Goal: Task Accomplishment & Management: Complete application form

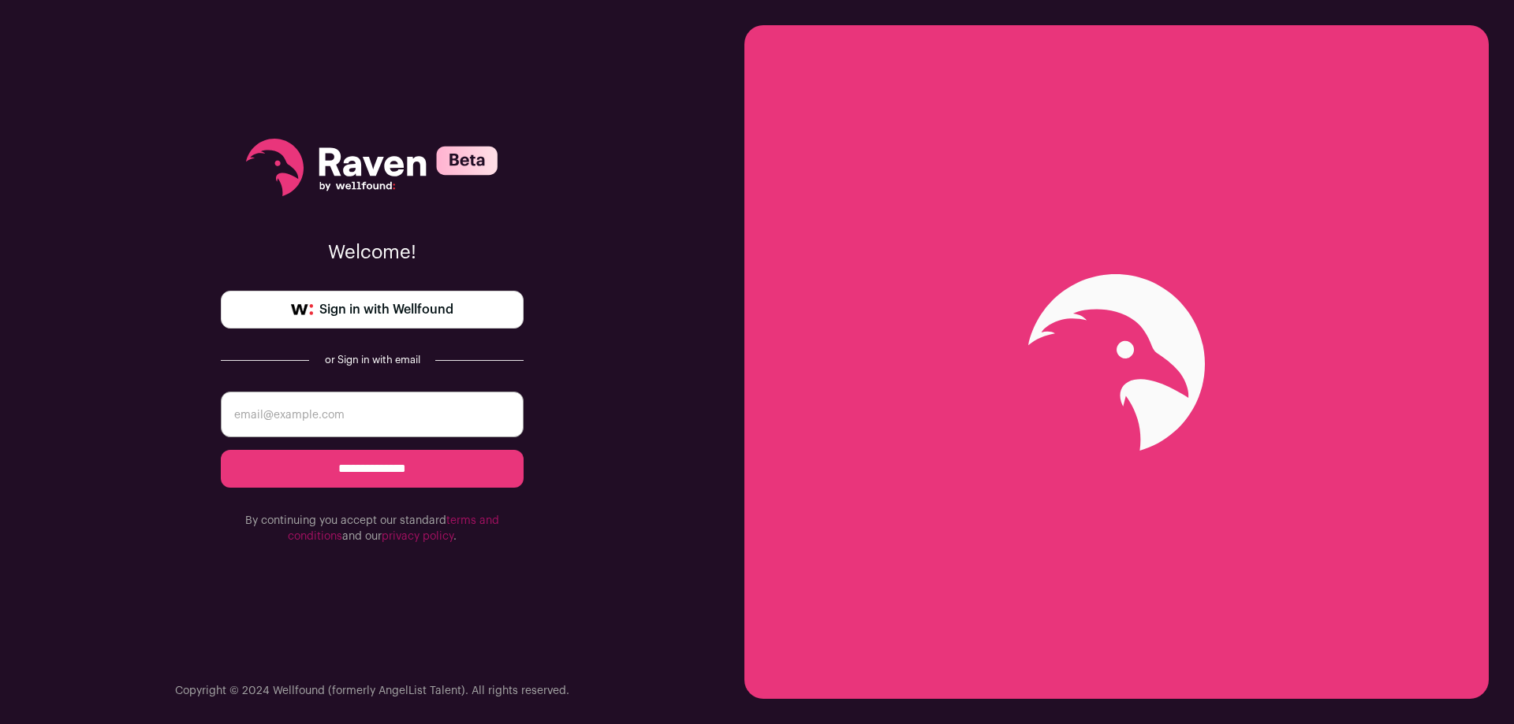
click at [424, 415] on input "email" at bounding box center [372, 415] width 303 height 46
type input "[PERSON_NAME][EMAIL_ADDRESS][DOMAIN_NAME]"
click at [430, 471] on input "**********" at bounding box center [372, 469] width 303 height 38
click at [393, 415] on input "email" at bounding box center [372, 415] width 303 height 46
click at [412, 323] on link "Sign in with Wellfound" at bounding box center [372, 310] width 303 height 38
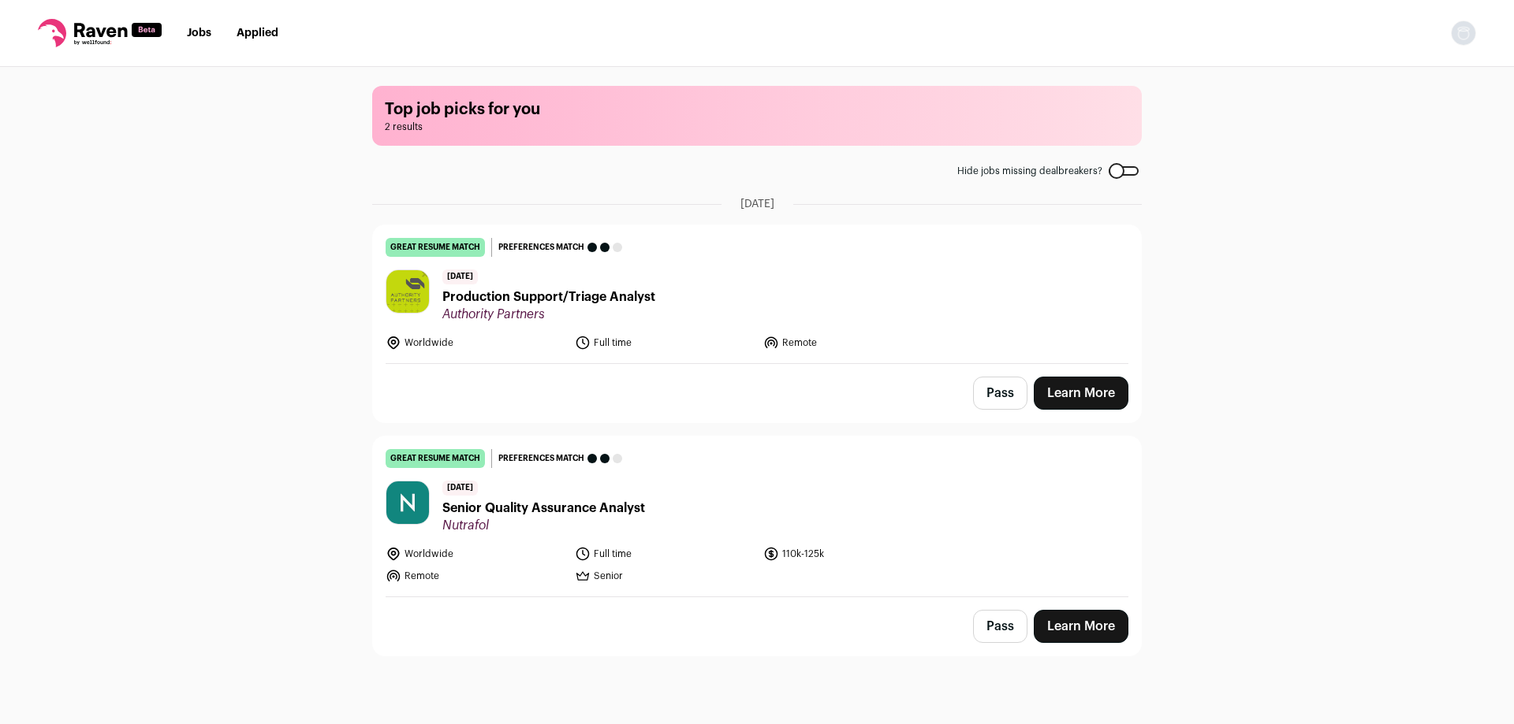
click at [618, 300] on span "Production Support/Triage Analyst" at bounding box center [548, 297] width 213 height 19
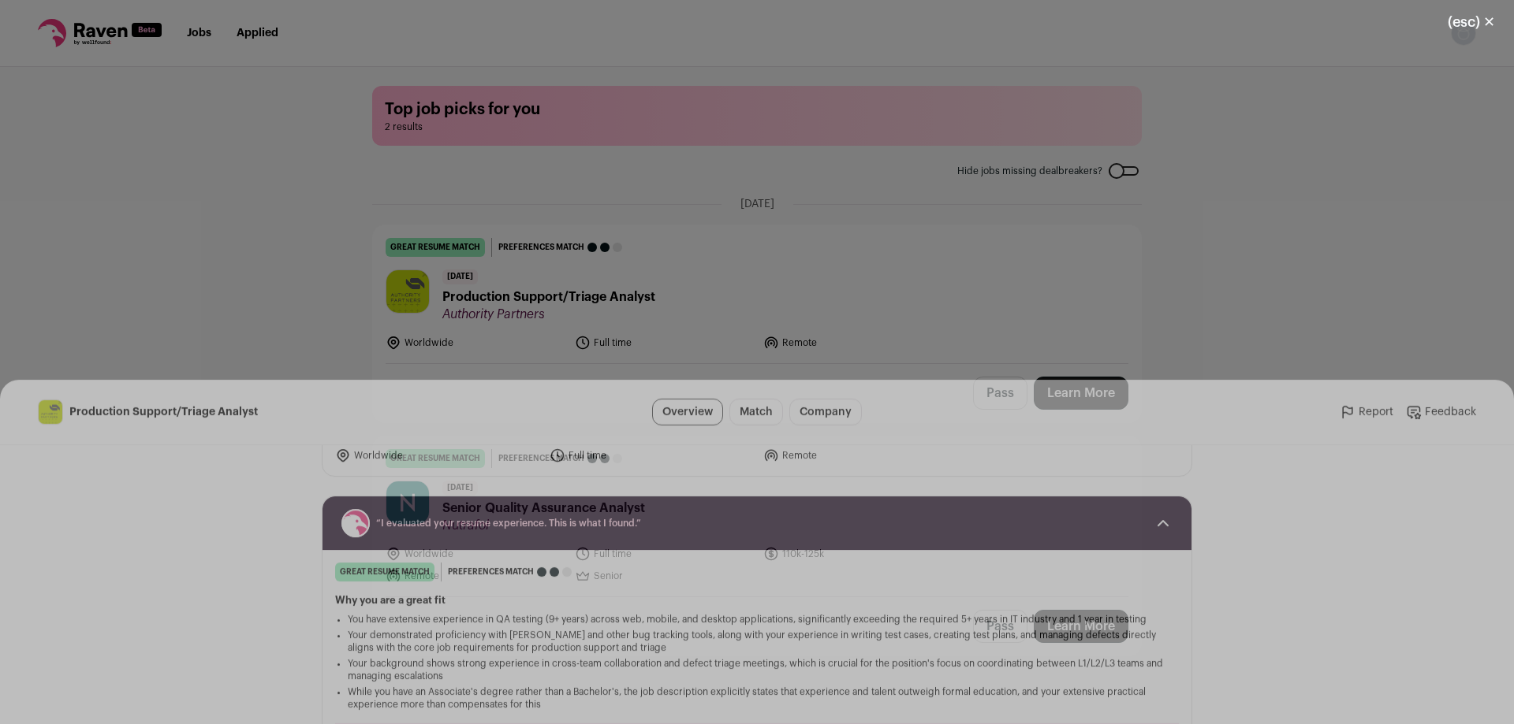
scroll to position [158, 0]
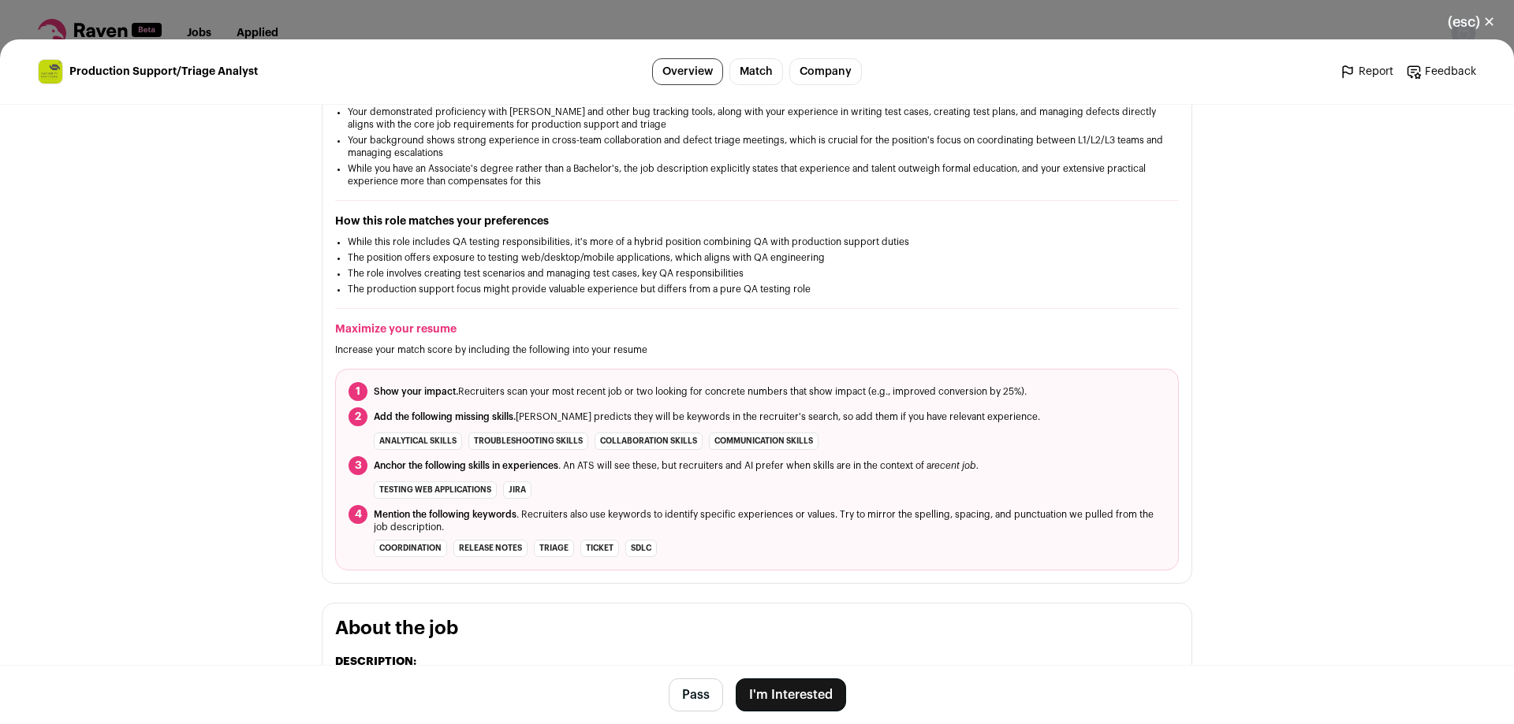
drag, startPoint x: 0, startPoint y: 578, endPoint x: 10, endPoint y: 551, distance: 28.7
drag, startPoint x: 10, startPoint y: 551, endPoint x: 1225, endPoint y: 404, distance: 1223.7
click at [1225, 404] on main "Production Support/Triage Analyst Overview Match Company Report Feedback Report…" at bounding box center [757, 381] width 1514 height 685
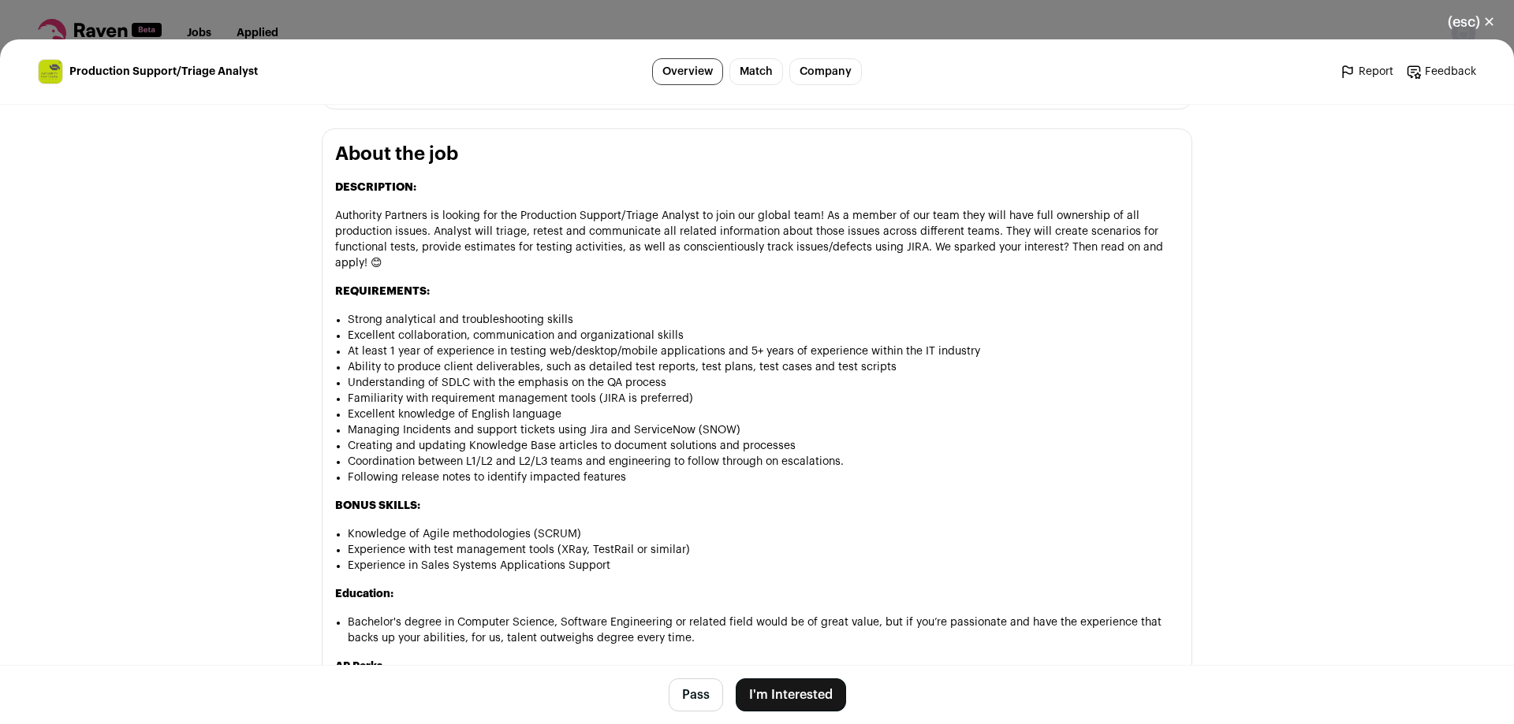
scroll to position [709, 0]
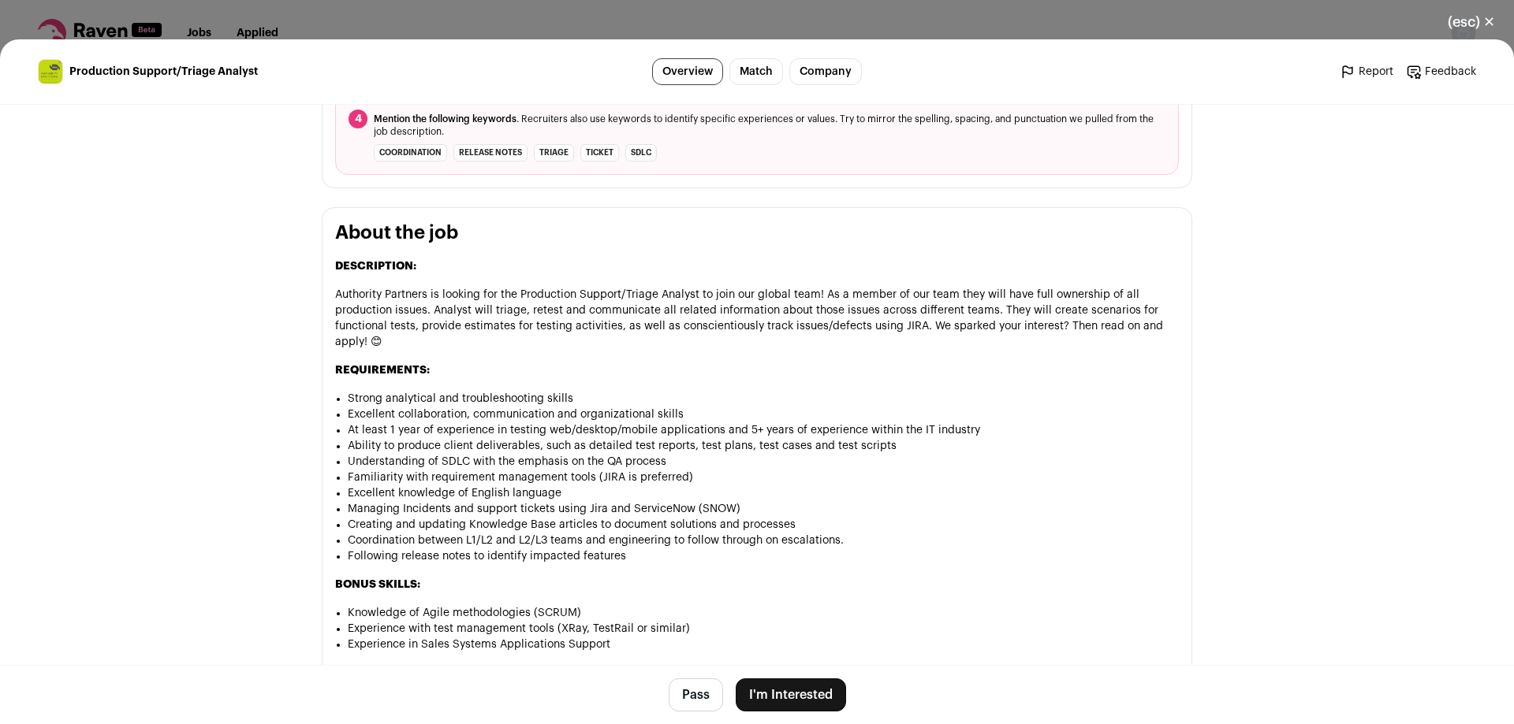
drag, startPoint x: 567, startPoint y: 228, endPoint x: 556, endPoint y: 220, distance: 13.6
click at [1007, 311] on p "Authority Partners is looking for the Production Support/Triage Analyst to join…" at bounding box center [757, 318] width 844 height 63
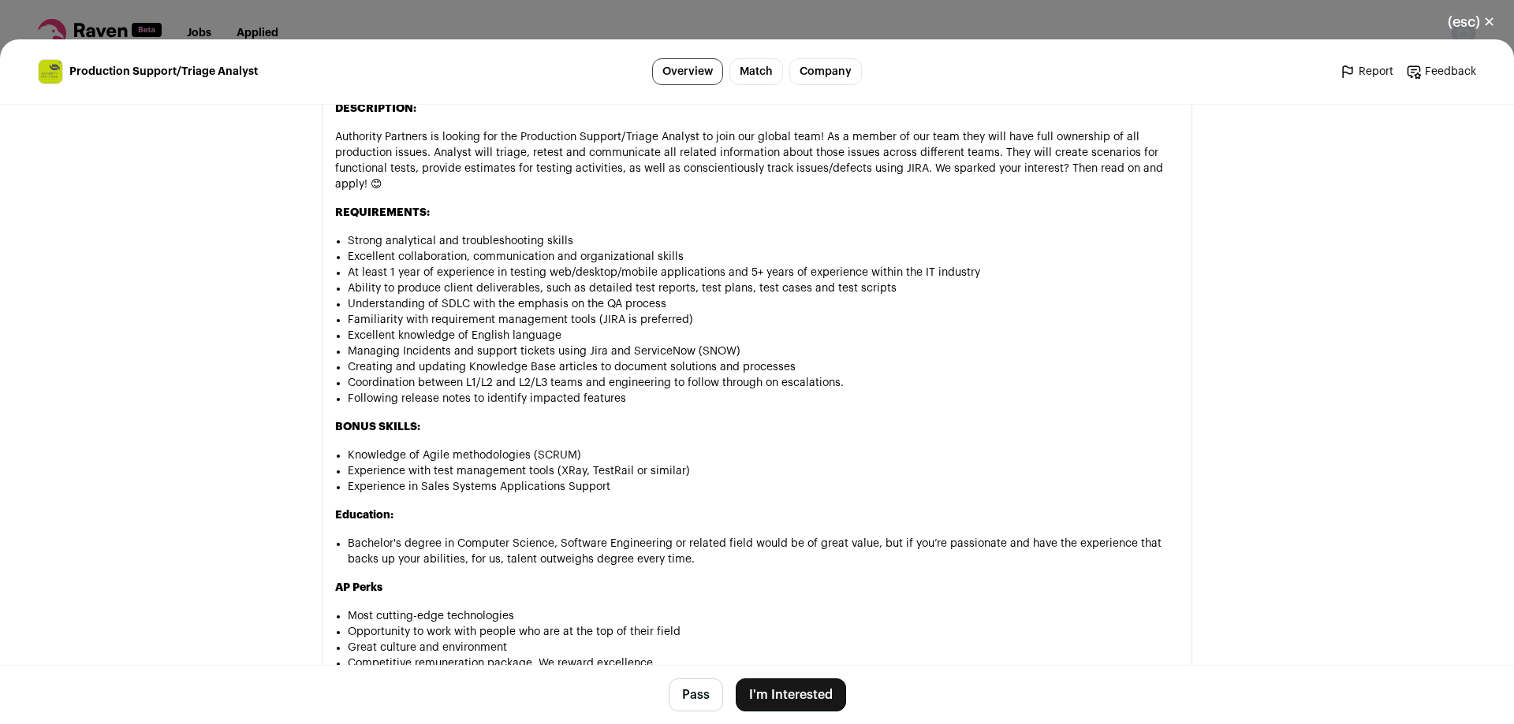
scroll to position [946, 0]
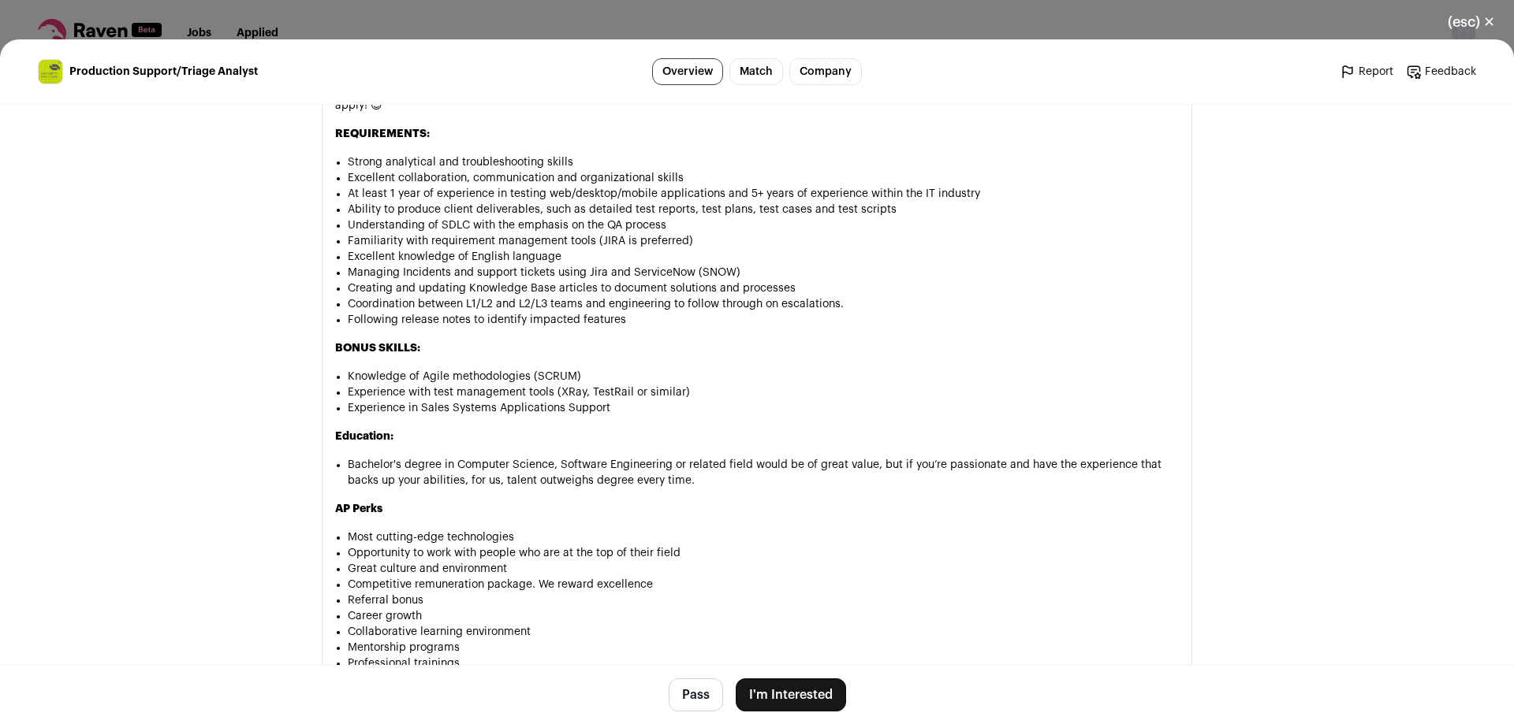
click at [1486, 22] on button "(esc) ✕" at bounding box center [1470, 22] width 85 height 35
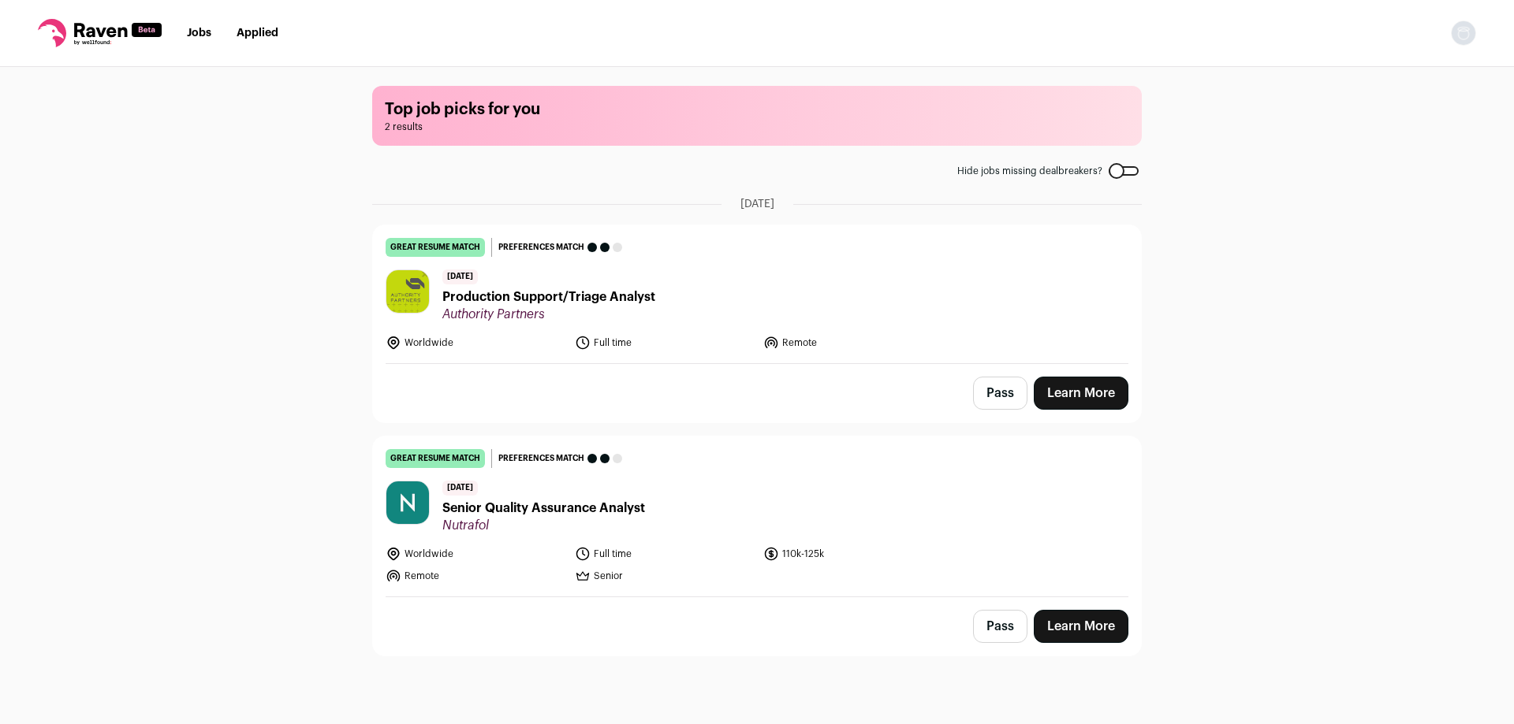
click at [629, 503] on span "Senior Quality Assurance Analyst" at bounding box center [543, 508] width 203 height 19
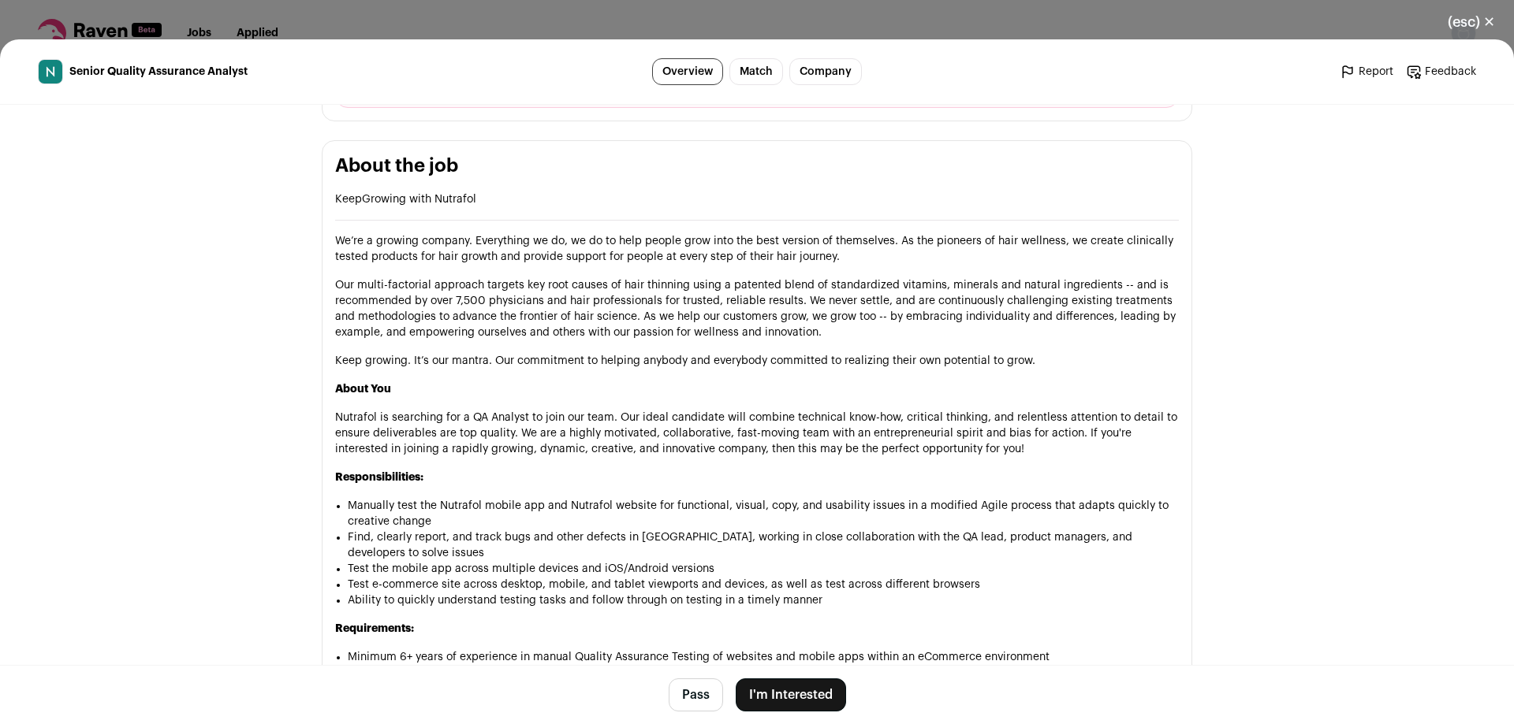
scroll to position [631, 0]
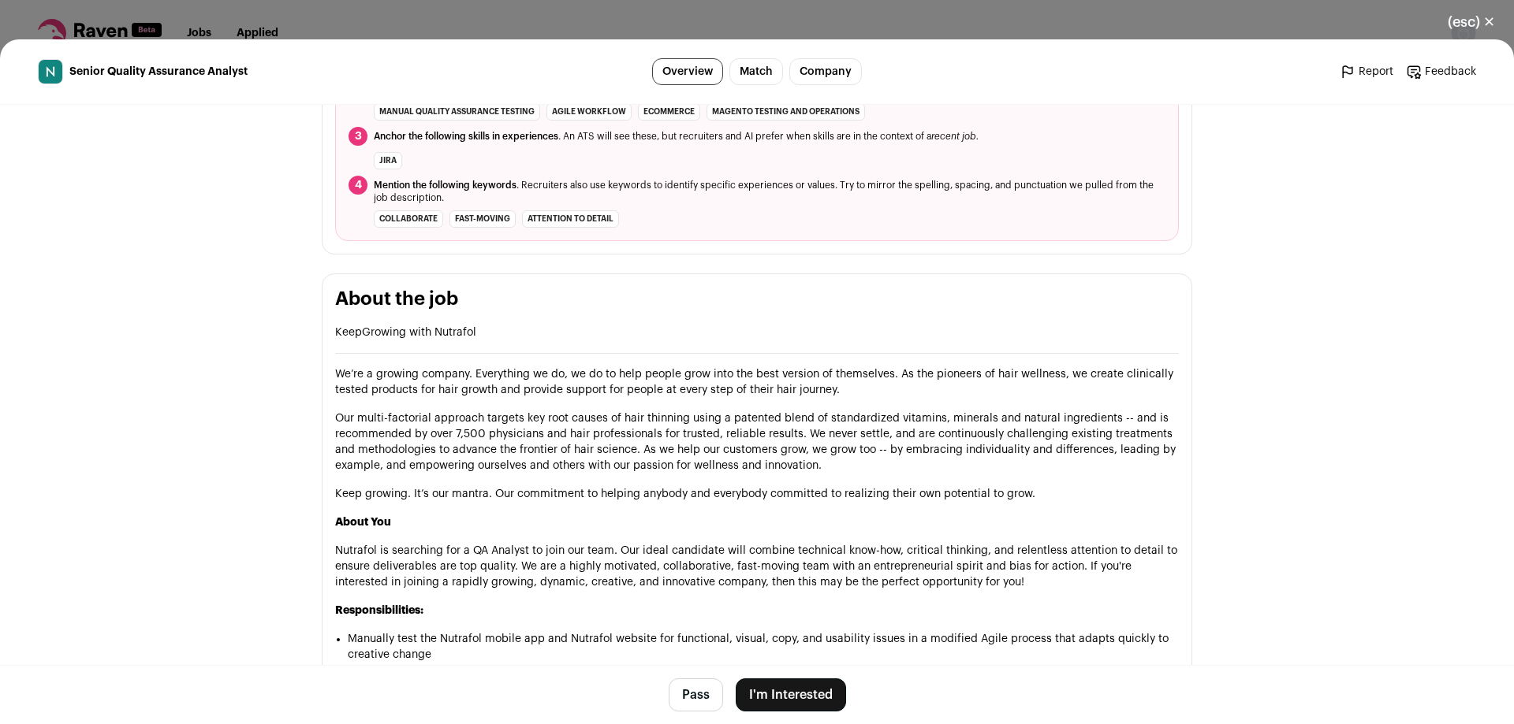
click at [255, 301] on main "Senior Quality Assurance Analyst Overview Match Company Report Feedback Report …" at bounding box center [757, 381] width 1514 height 685
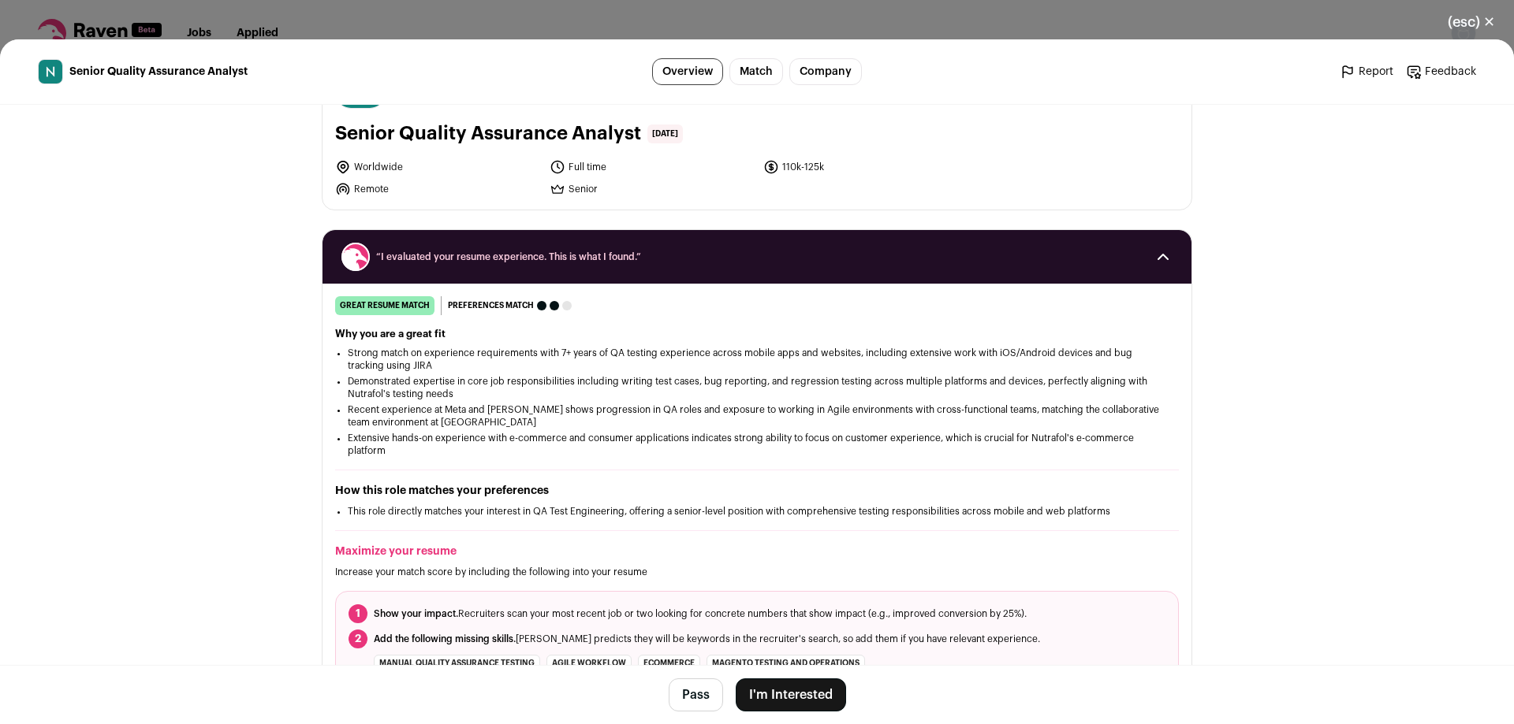
scroll to position [0, 0]
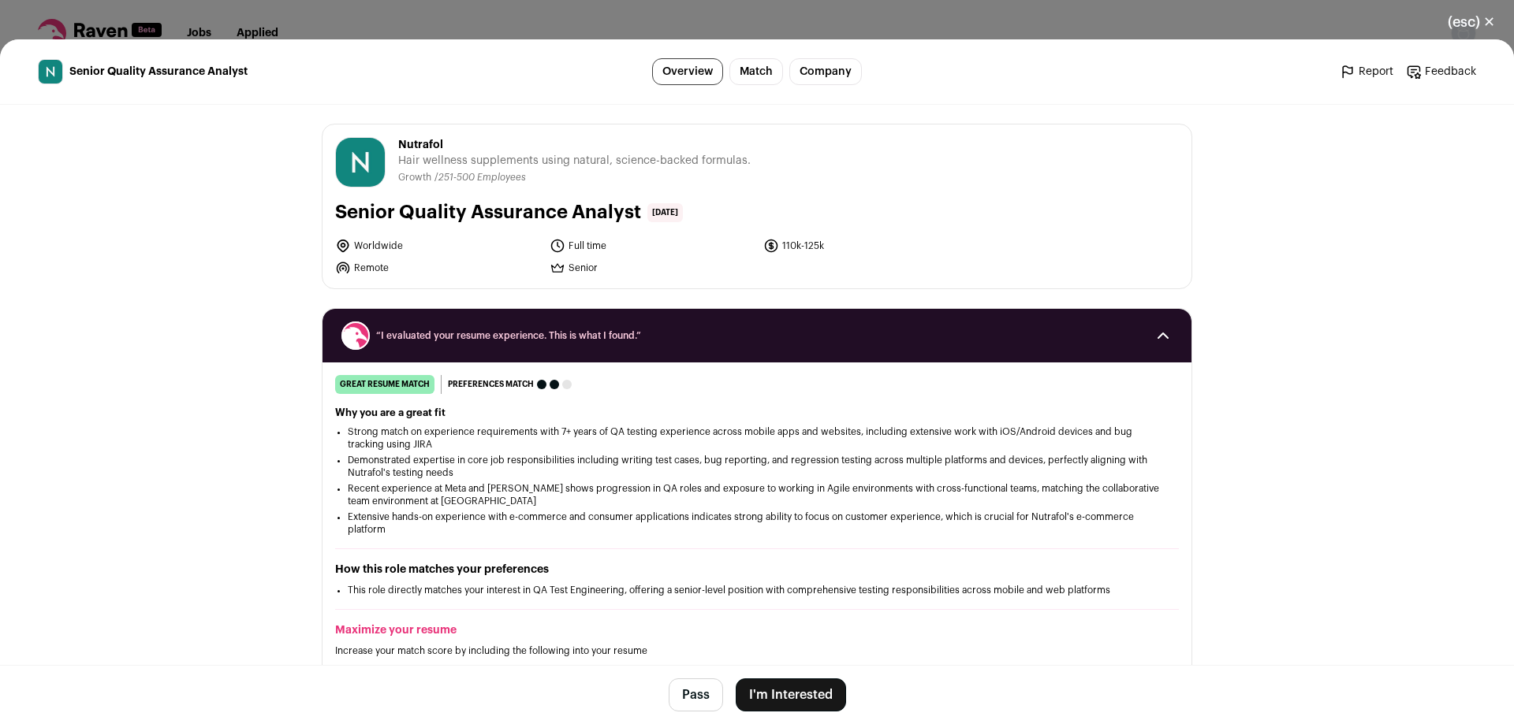
click at [1464, 20] on button "(esc) ✕" at bounding box center [1470, 22] width 85 height 35
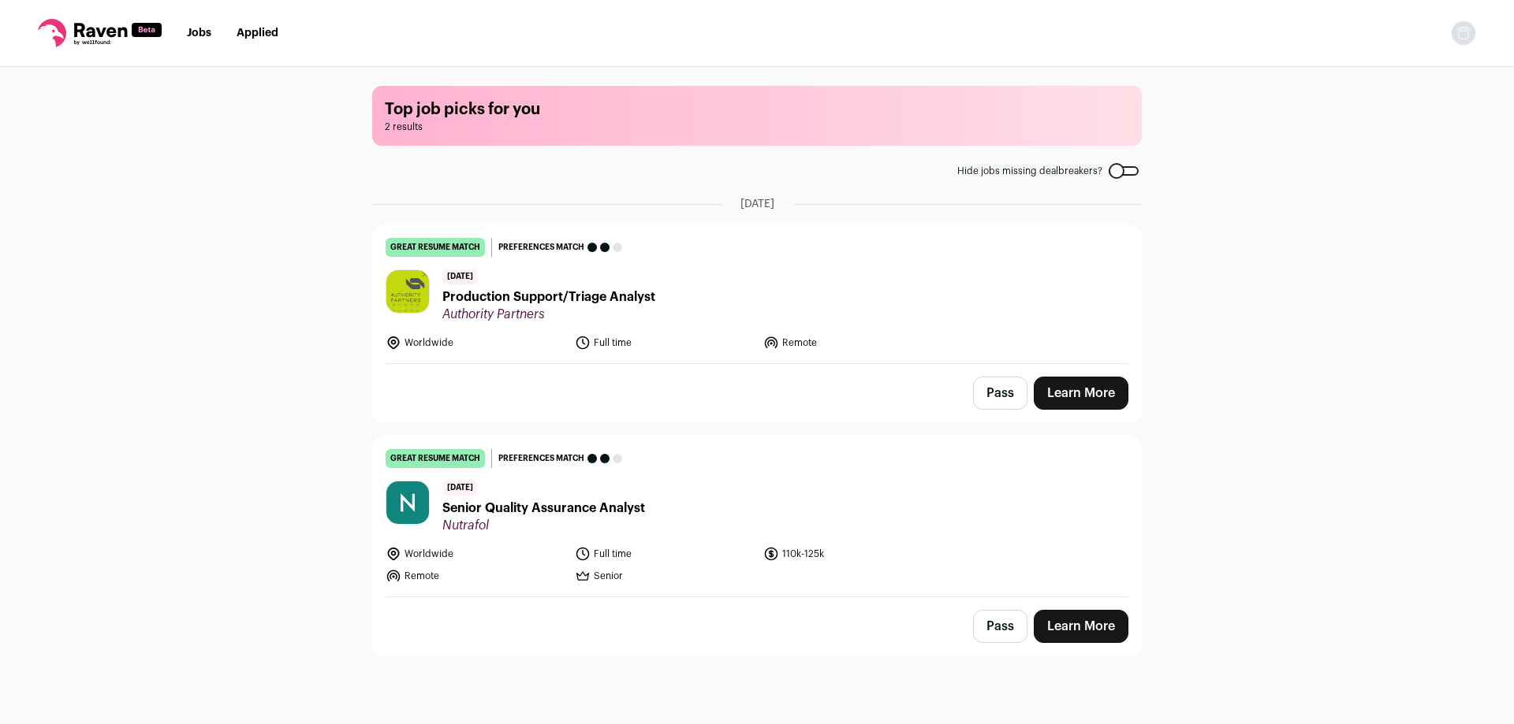
click at [525, 297] on span "Production Support/Triage Analyst" at bounding box center [548, 297] width 213 height 19
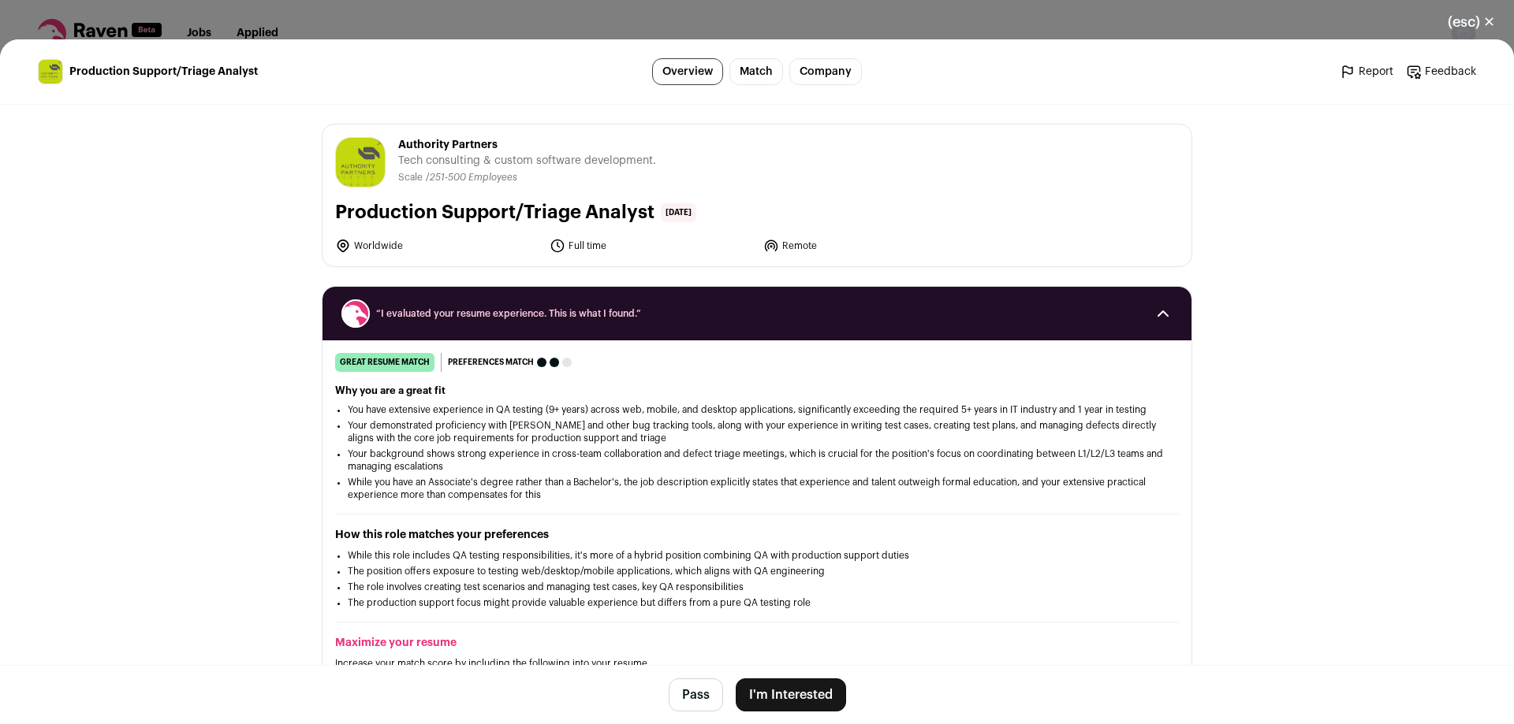
click at [371, 197] on div "Authority Partners authoritypartners.com Public / Private Private Valuation Unk…" at bounding box center [756, 196] width 869 height 142
click at [1477, 20] on button "(esc) ✕" at bounding box center [1470, 22] width 85 height 35
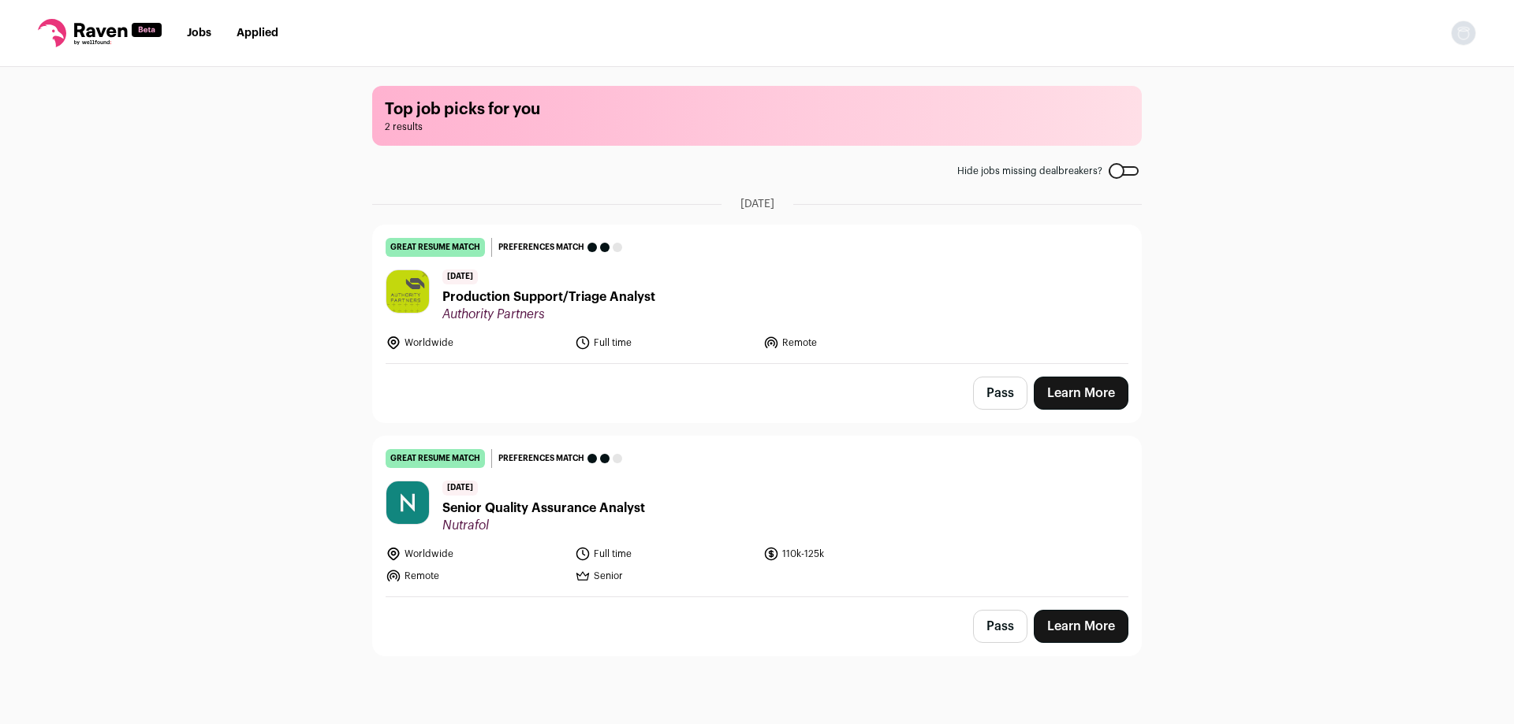
click at [631, 512] on span "Senior Quality Assurance Analyst" at bounding box center [543, 508] width 203 height 19
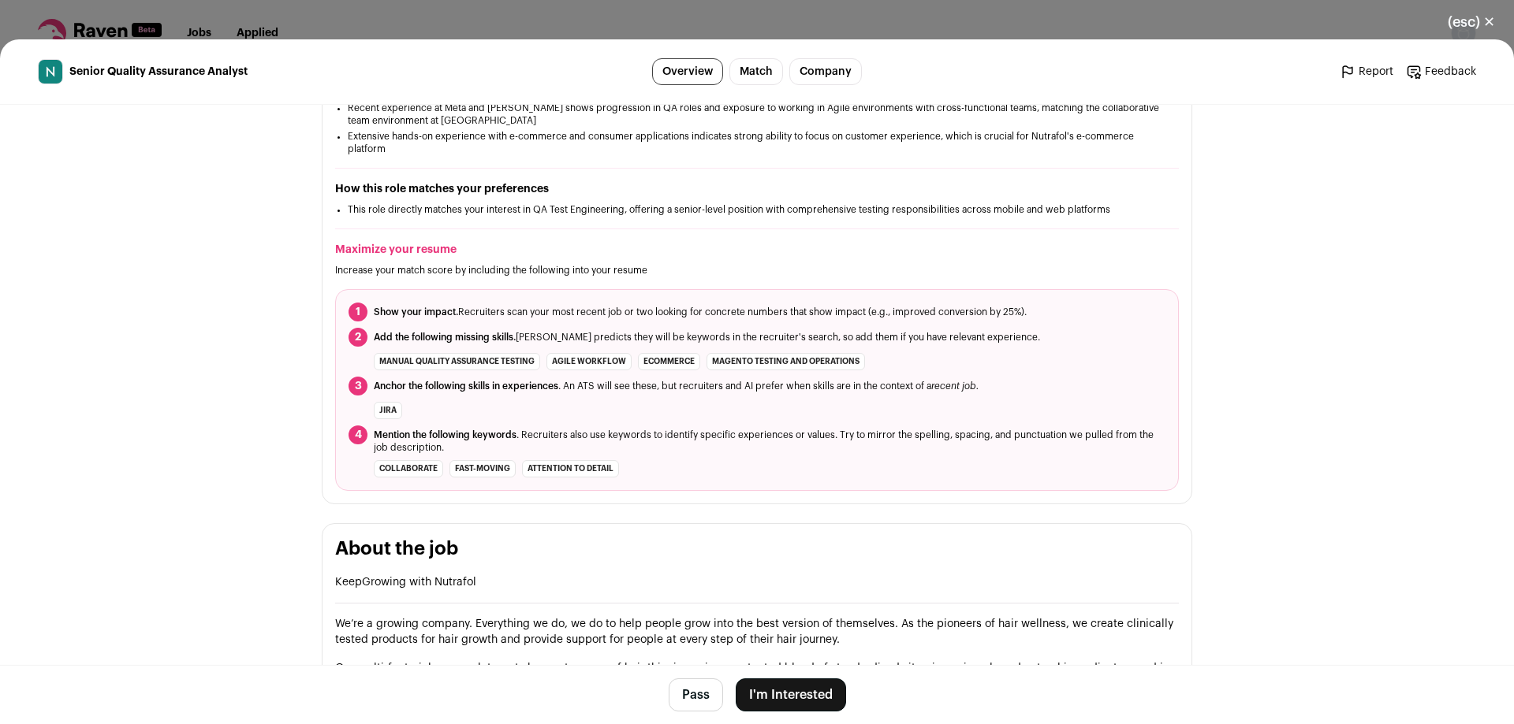
scroll to position [394, 0]
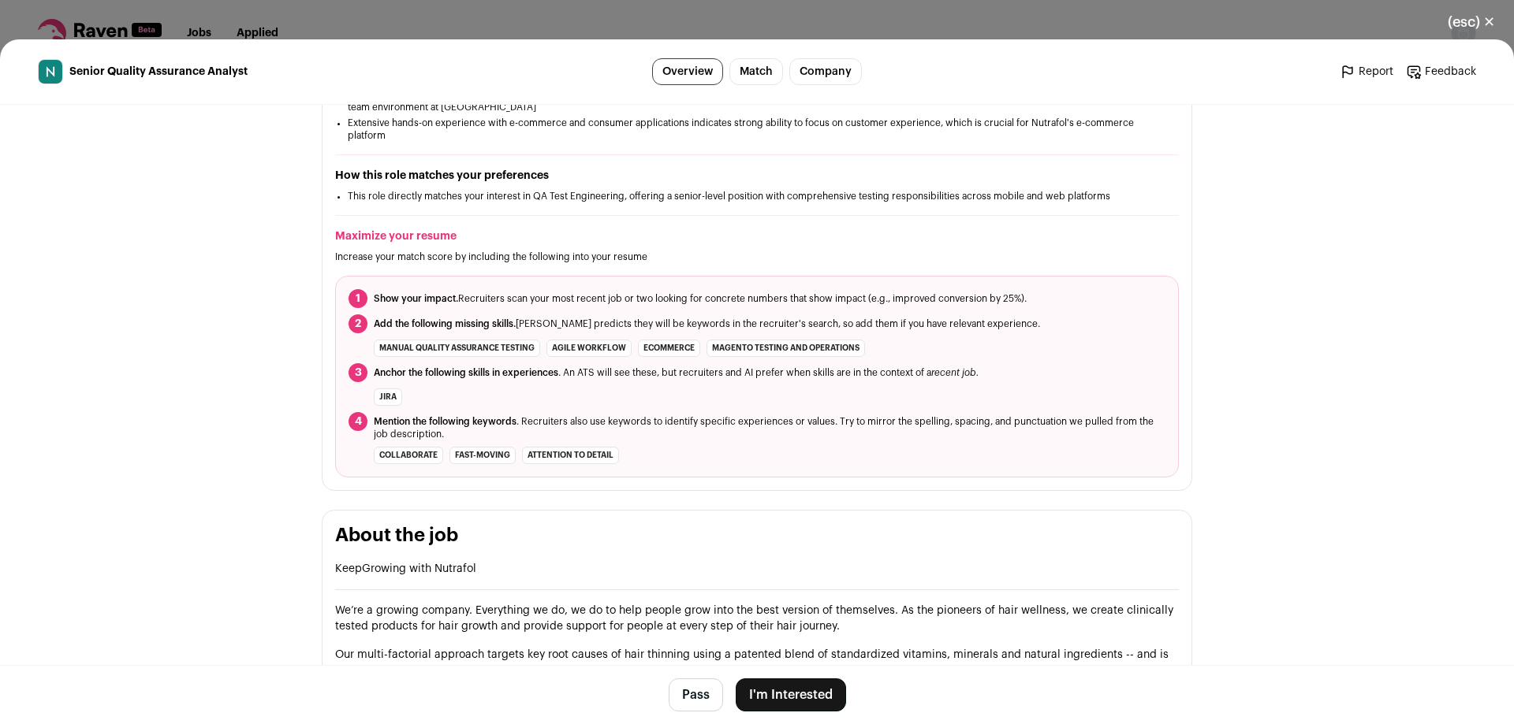
click at [785, 694] on button "I'm Interested" at bounding box center [791, 695] width 110 height 33
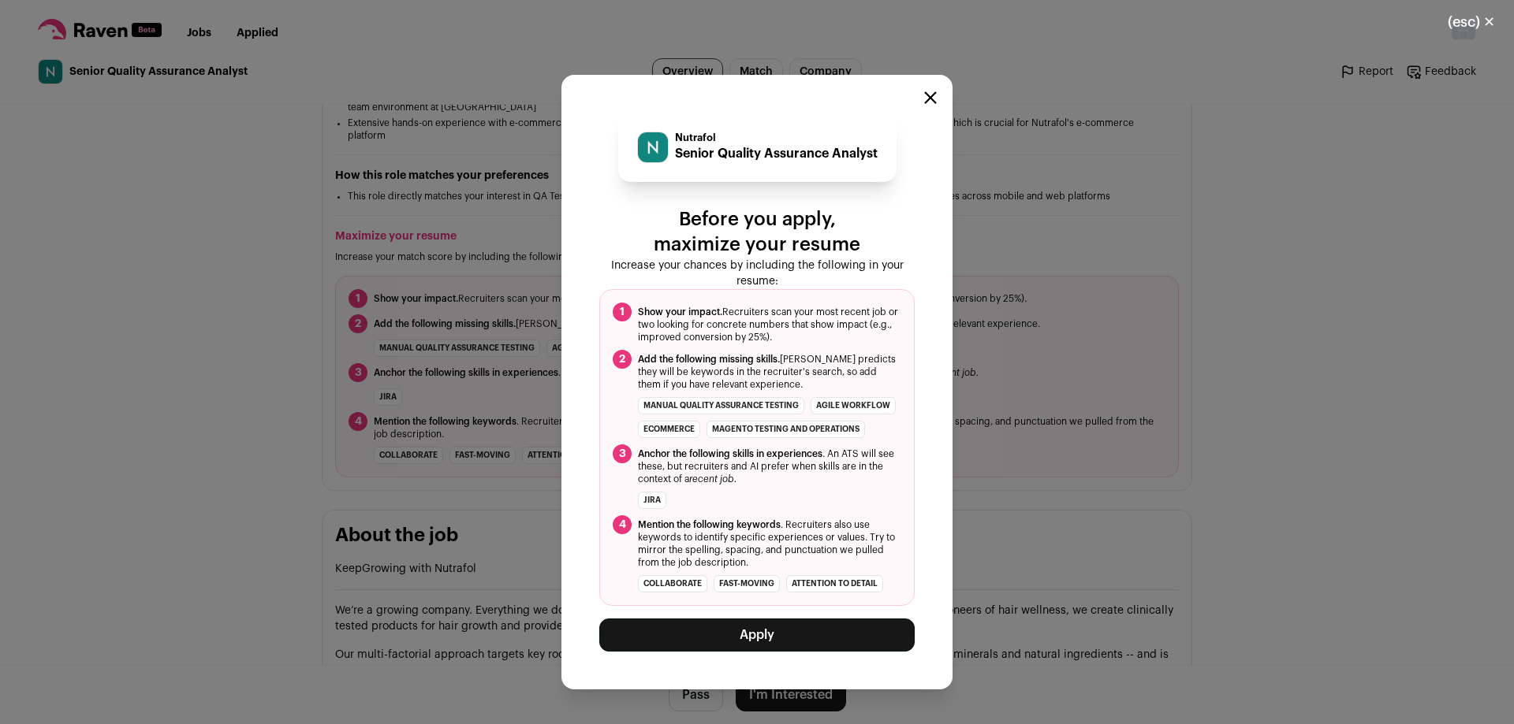
click at [770, 649] on button "Apply" at bounding box center [756, 635] width 315 height 33
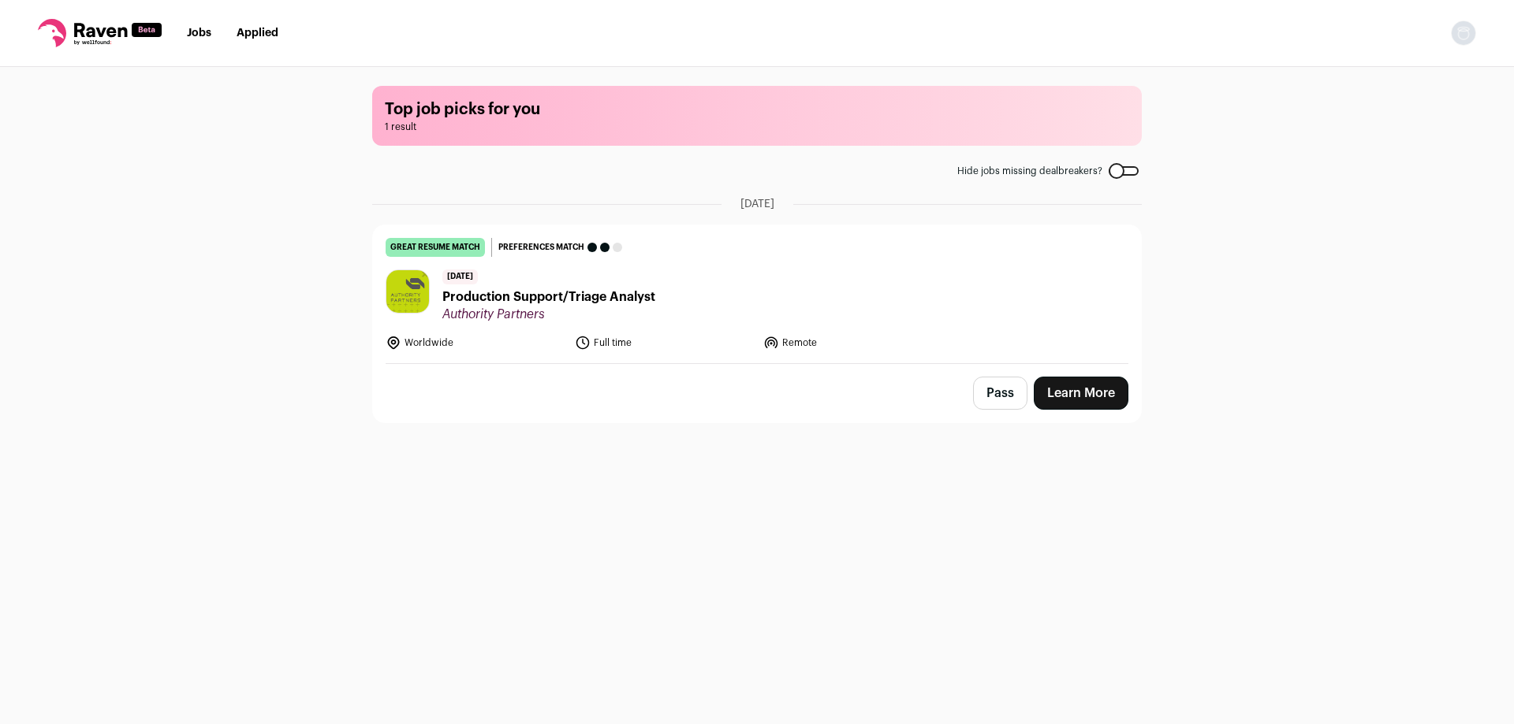
click at [1069, 389] on link "Learn More" at bounding box center [1080, 393] width 95 height 33
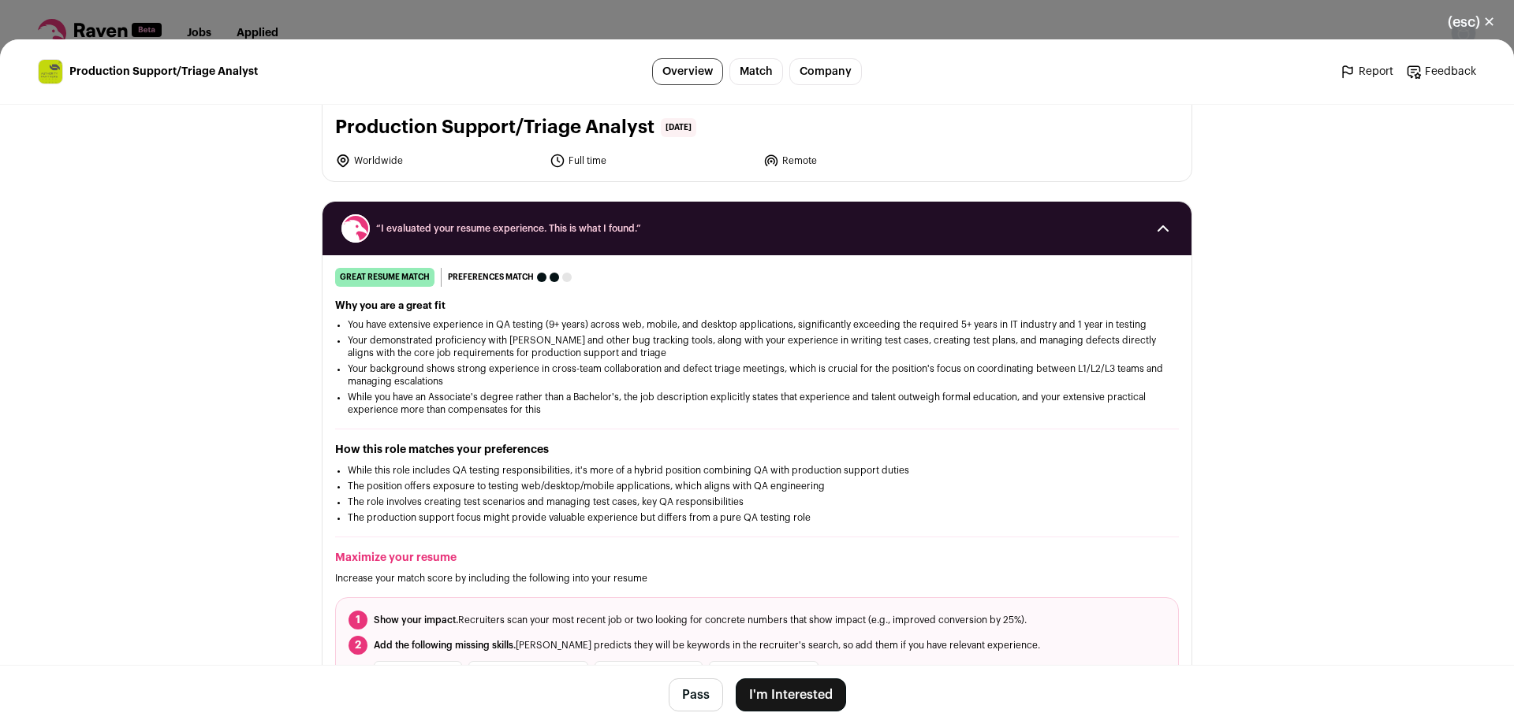
scroll to position [158, 0]
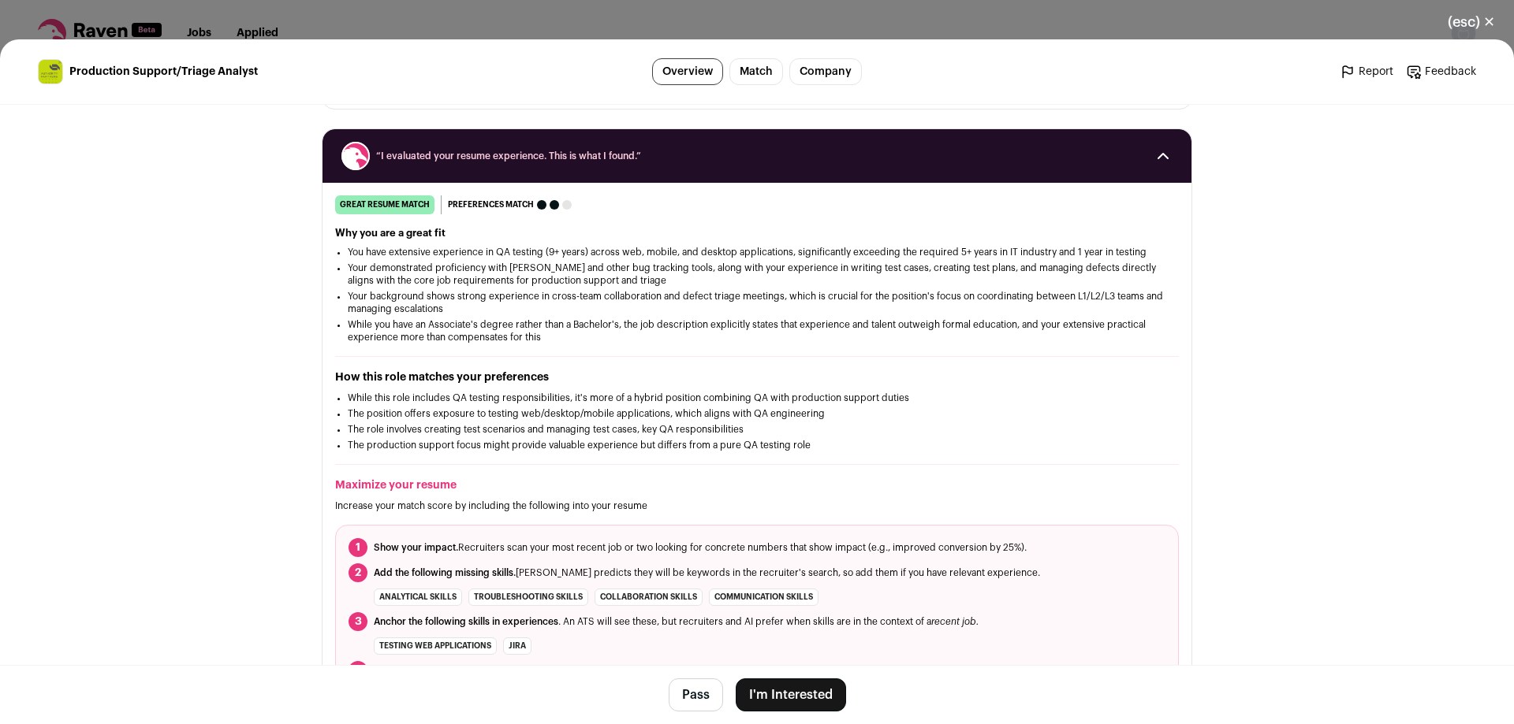
click at [804, 697] on button "I'm Interested" at bounding box center [791, 695] width 110 height 33
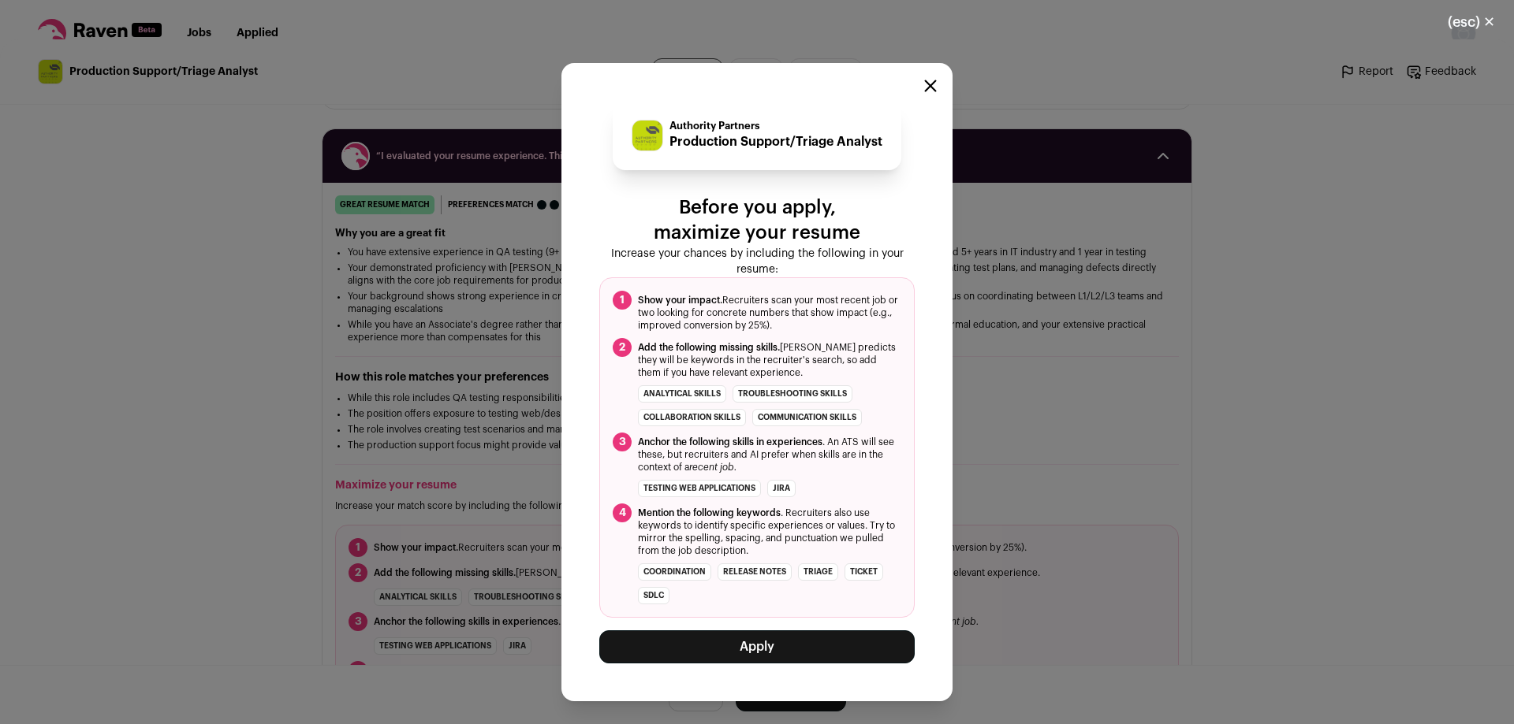
click at [791, 651] on button "Apply" at bounding box center [756, 647] width 315 height 33
